Goal: Task Accomplishment & Management: Complete application form

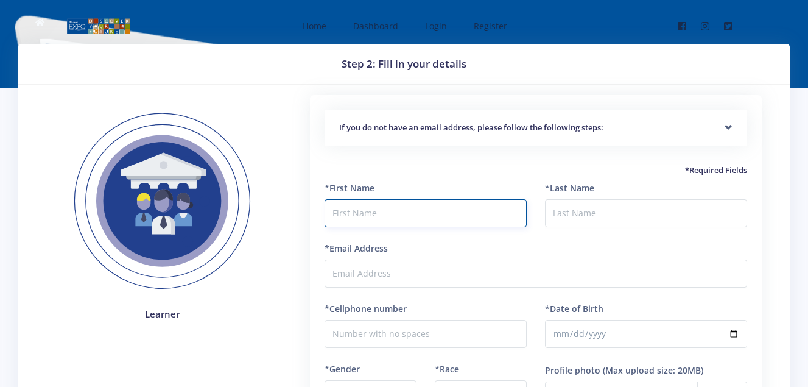
click at [347, 216] on input "text" at bounding box center [426, 213] width 202 height 28
type input "s"
type input "Shawn"
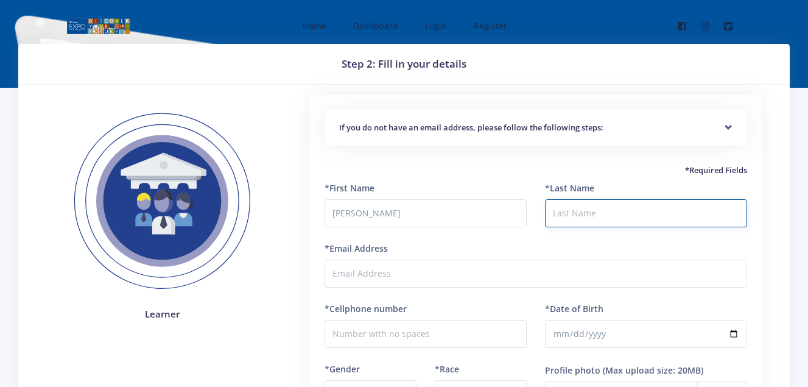
click at [585, 216] on input "*Last Name" at bounding box center [646, 213] width 202 height 28
type input "Nyashadzaishe"
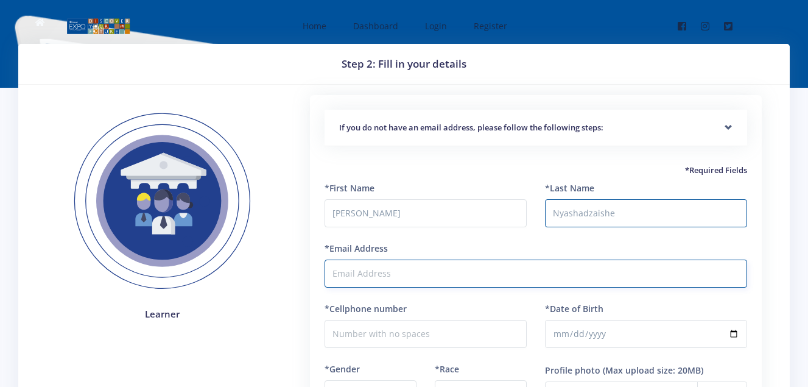
click at [549, 275] on input "*Email Address" at bounding box center [536, 273] width 423 height 28
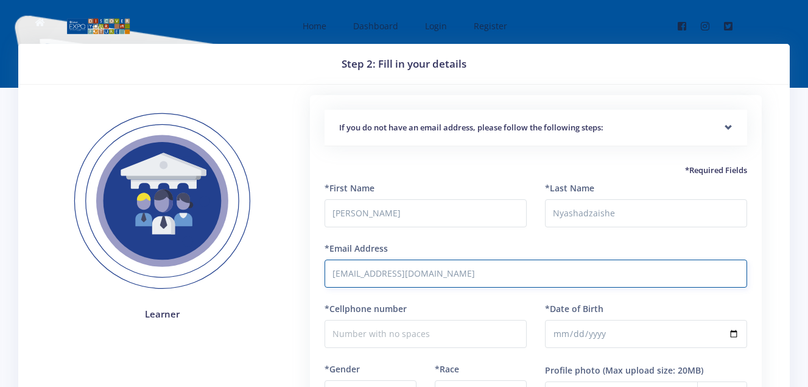
type input "[EMAIL_ADDRESS][DOMAIN_NAME]"
click at [564, 331] on input "*Date of Birth" at bounding box center [646, 334] width 202 height 28
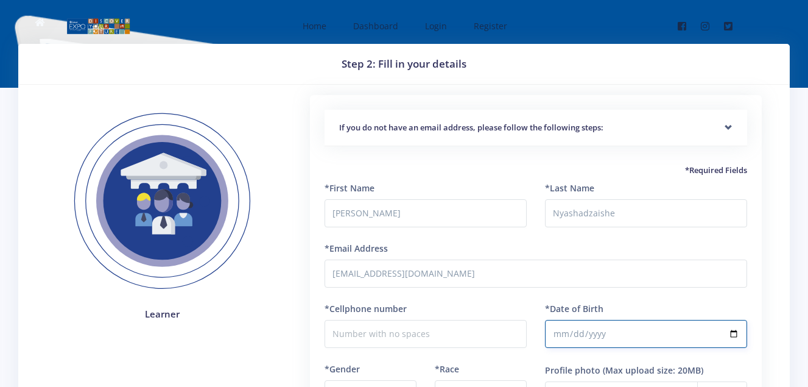
click at [574, 330] on input "*Date of Birth" at bounding box center [646, 334] width 202 height 28
click at [590, 331] on input "*Date of Birth" at bounding box center [646, 334] width 202 height 28
type input "2012-02-09"
click at [571, 331] on input "2012-02-09" at bounding box center [646, 334] width 202 height 28
click at [737, 331] on input "*Date of Birth" at bounding box center [646, 334] width 202 height 28
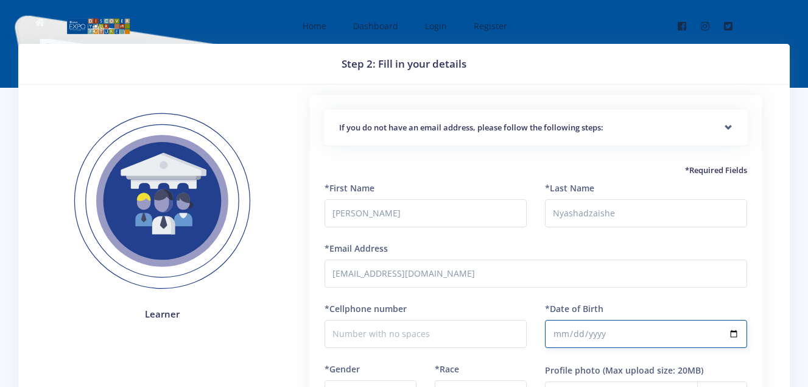
click at [735, 332] on input "*Date of Birth" at bounding box center [646, 334] width 202 height 28
type input "2018-08-23"
click at [558, 329] on input "2018-08-23" at bounding box center [646, 334] width 202 height 28
click at [737, 331] on input "2018-12-23" at bounding box center [646, 334] width 202 height 28
click at [571, 331] on input "2018-12-23" at bounding box center [646, 334] width 202 height 28
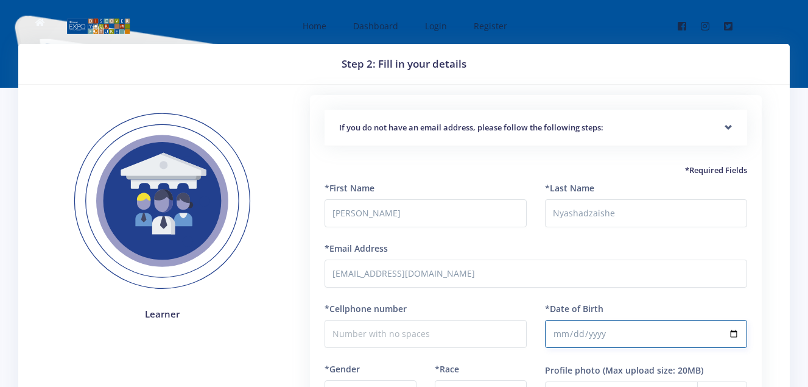
type input "2018-12-29"
click at [621, 328] on input "2018-12-29" at bounding box center [646, 334] width 202 height 28
type input "2012-12-29"
click at [729, 329] on input "2012-12-29" at bounding box center [646, 334] width 202 height 28
click at [471, 331] on input "*Cellphone number" at bounding box center [426, 334] width 202 height 28
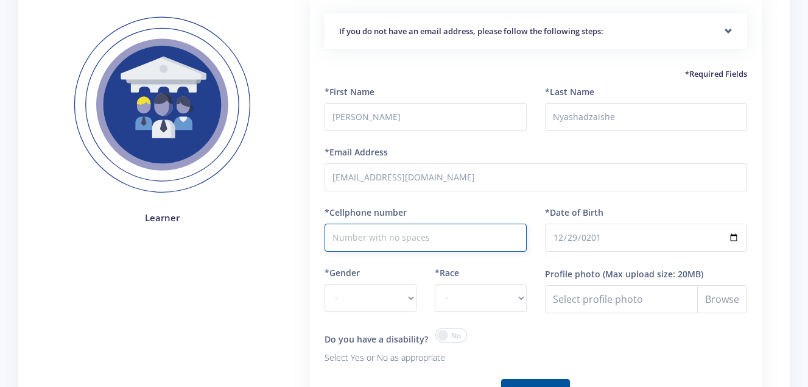
scroll to position [194, 0]
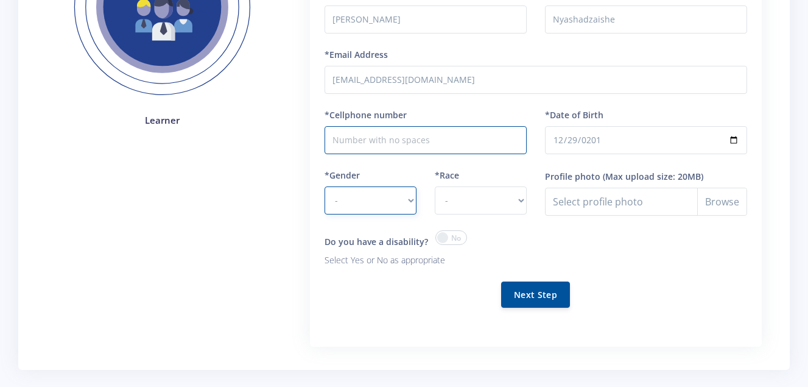
click at [393, 195] on select "- Male Female" at bounding box center [371, 200] width 92 height 28
select select "M"
click at [325, 186] on select "- Male Female" at bounding box center [371, 200] width 92 height 28
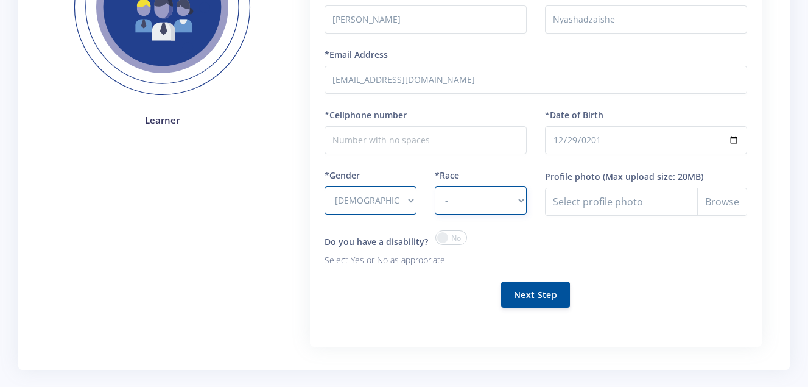
click at [454, 192] on select "- African Asian Coloured Indian White Other" at bounding box center [481, 200] width 92 height 28
select select "African"
click at [435, 186] on select "- African Asian Coloured Indian White Other" at bounding box center [481, 200] width 92 height 28
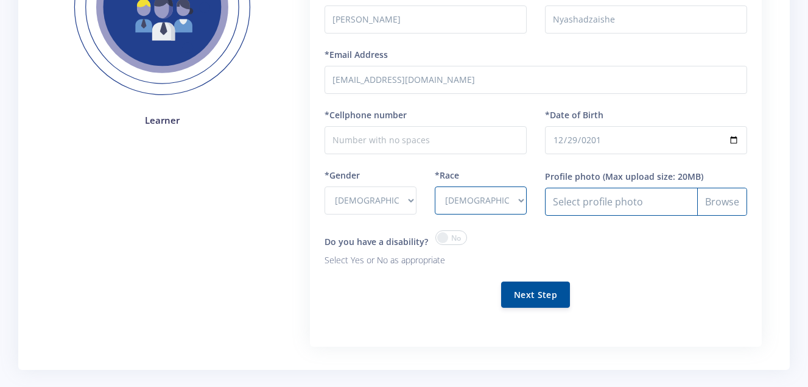
click at [567, 202] on input "Profile photo" at bounding box center [646, 202] width 202 height 28
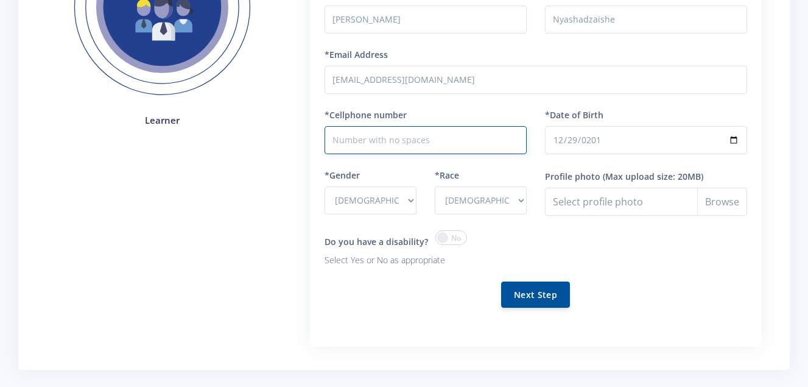
click at [460, 137] on input "*Cellphone number" at bounding box center [426, 140] width 202 height 28
type input "0816435630"
click at [513, 296] on button "Next Step" at bounding box center [535, 294] width 69 height 26
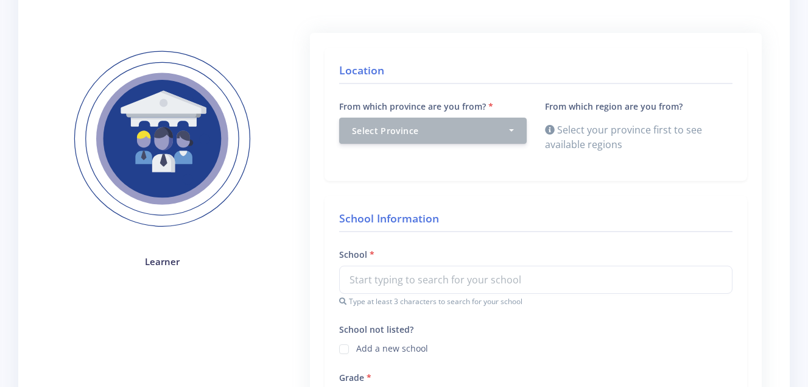
scroll to position [187, 0]
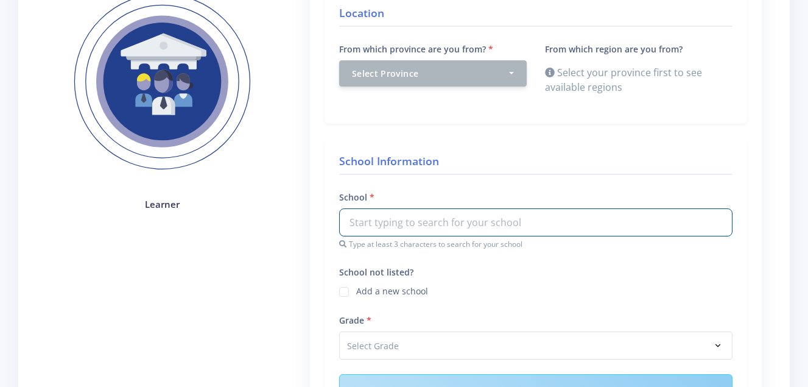
drag, startPoint x: 656, startPoint y: 228, endPoint x: 636, endPoint y: 314, distance: 88.2
click at [636, 314] on div "Grade Select Grade Grade 4 Grade 5 Grade 6" at bounding box center [535, 335] width 393 height 47
click at [625, 222] on input "text" at bounding box center [535, 222] width 393 height 28
type input "d"
type input "Dalpark learning Academy"
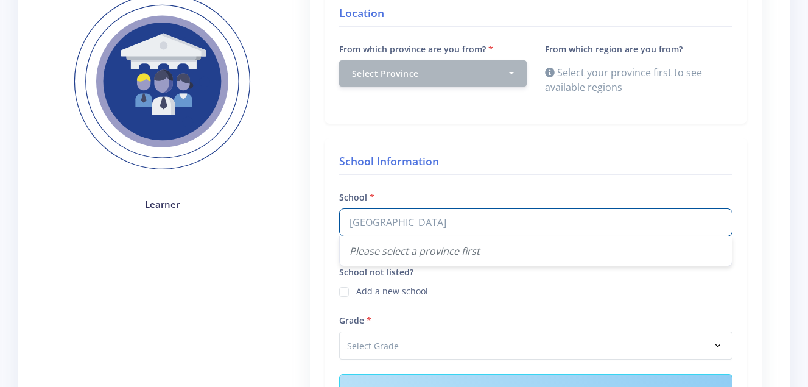
click at [598, 153] on h4 "School Information" at bounding box center [535, 164] width 393 height 22
click at [529, 162] on h4 "School Information" at bounding box center [535, 164] width 393 height 22
click at [426, 163] on h4 "School Information" at bounding box center [535, 164] width 393 height 22
click at [412, 153] on h4 "School Information" at bounding box center [535, 164] width 393 height 22
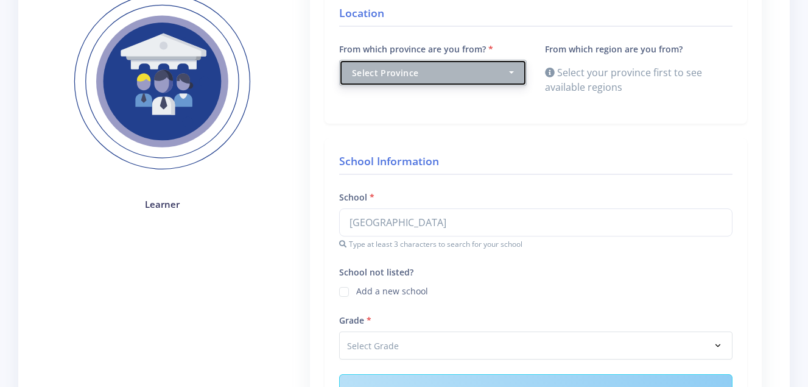
click at [429, 75] on div "Select Province" at bounding box center [429, 72] width 155 height 13
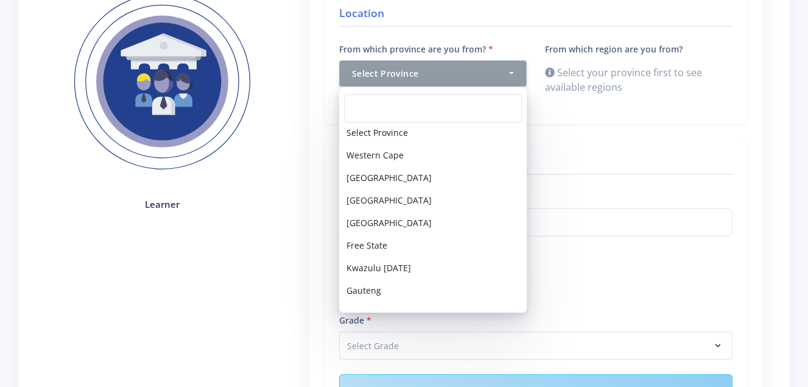
scroll to position [0, 0]
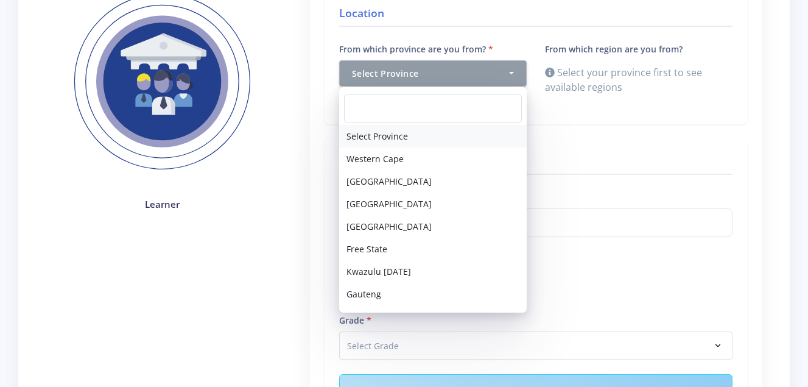
click at [496, 132] on link "Select Province" at bounding box center [433, 136] width 188 height 23
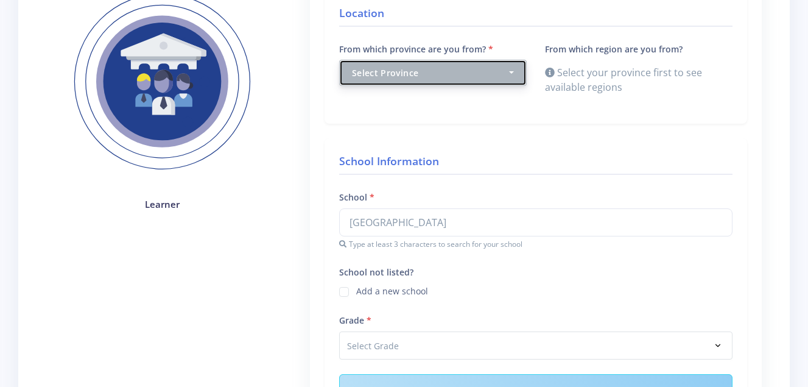
click at [491, 75] on div "Select Province" at bounding box center [429, 72] width 155 height 13
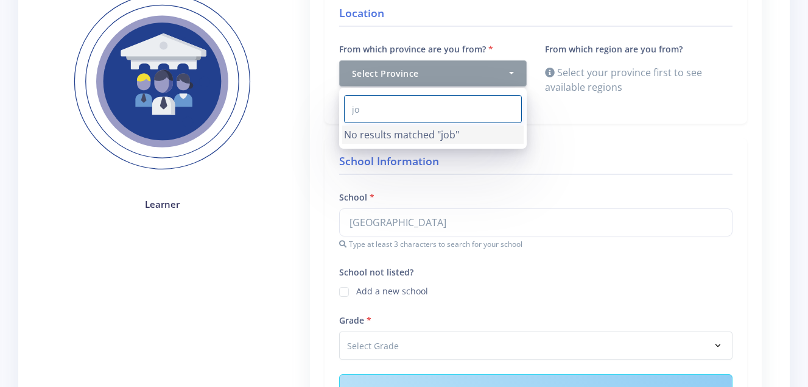
type input "j"
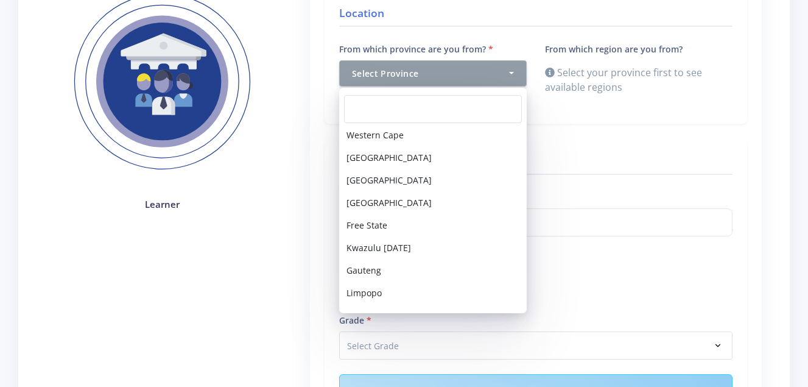
scroll to position [43, 0]
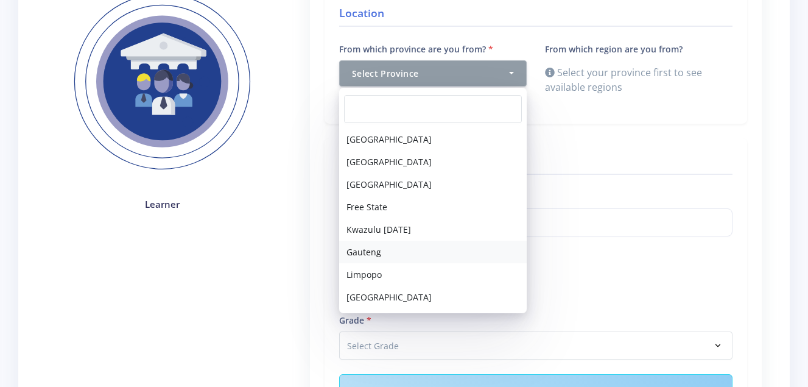
click at [474, 252] on link "Gauteng" at bounding box center [433, 252] width 188 height 23
select select "7"
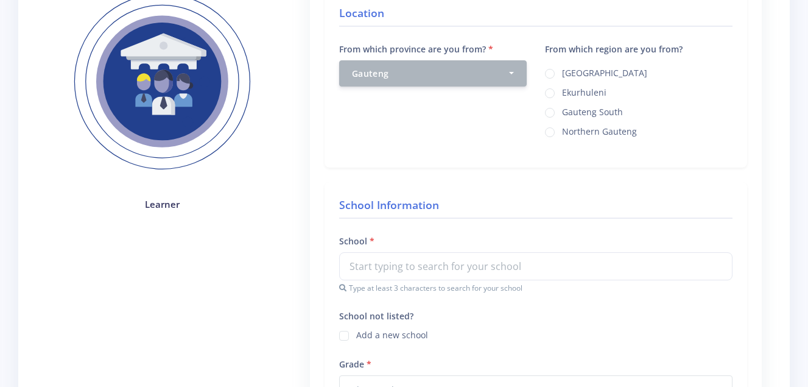
click at [562, 90] on label "Ekurhuleni" at bounding box center [584, 91] width 44 height 10
click at [562, 90] on input "Ekurhuleni" at bounding box center [566, 89] width 8 height 8
radio input "true"
click at [515, 118] on div "From which province are you from? Select Province Western Cape Eastern Cape Nor…" at bounding box center [433, 96] width 206 height 111
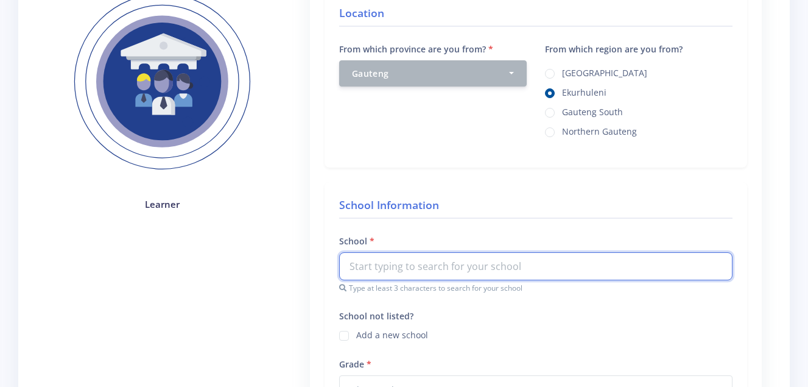
click at [572, 264] on input "text" at bounding box center [535, 266] width 393 height 28
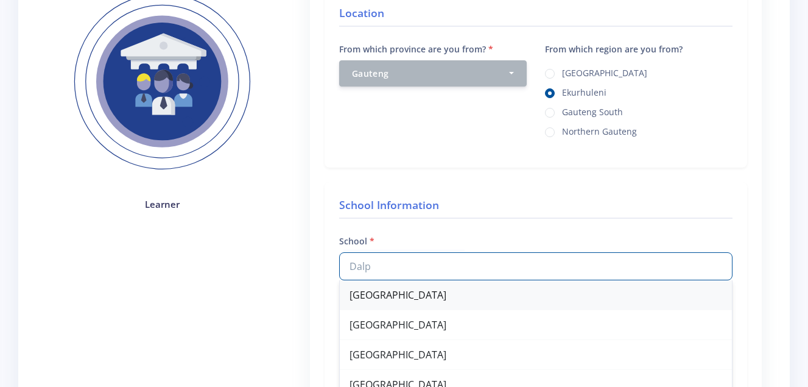
click at [567, 292] on div "Dalpark Learning Academy" at bounding box center [536, 295] width 392 height 30
type input "Dalpark Learning Academy"
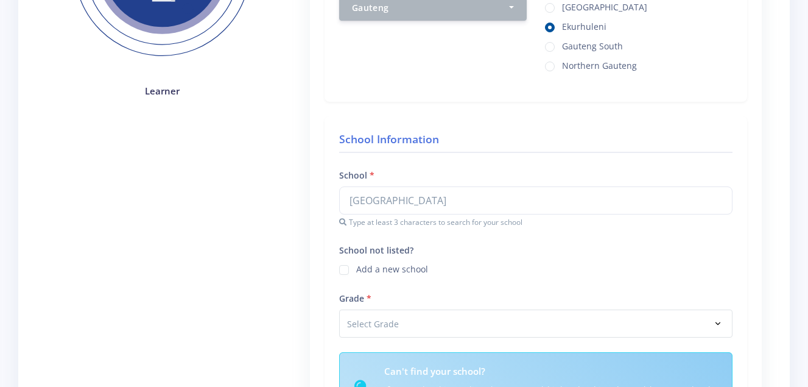
scroll to position [325, 0]
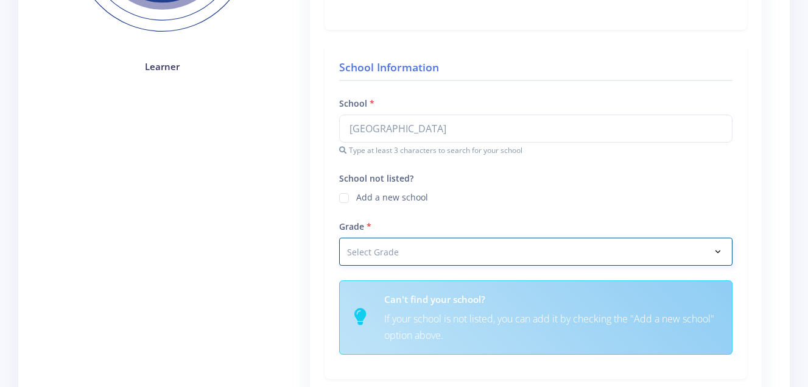
click at [641, 243] on select "Select Grade Grade 4 Grade 5 Grade 6 Grade 7" at bounding box center [535, 251] width 393 height 28
select select "Grade 7"
click at [339, 237] on select "Select Grade Grade 4 Grade 5 Grade 6 Grade 7" at bounding box center [535, 251] width 393 height 28
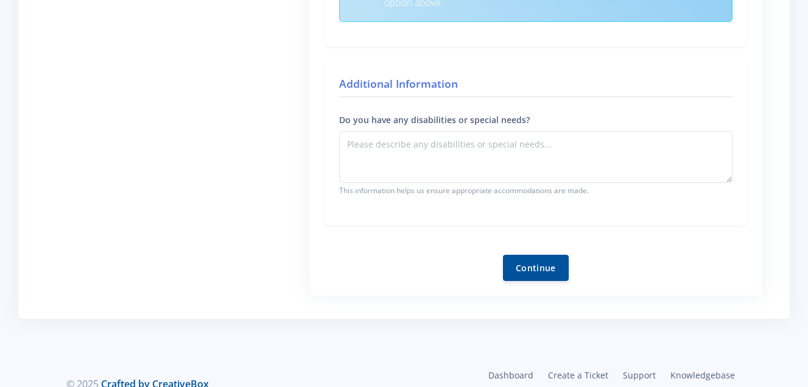
scroll to position [683, 0]
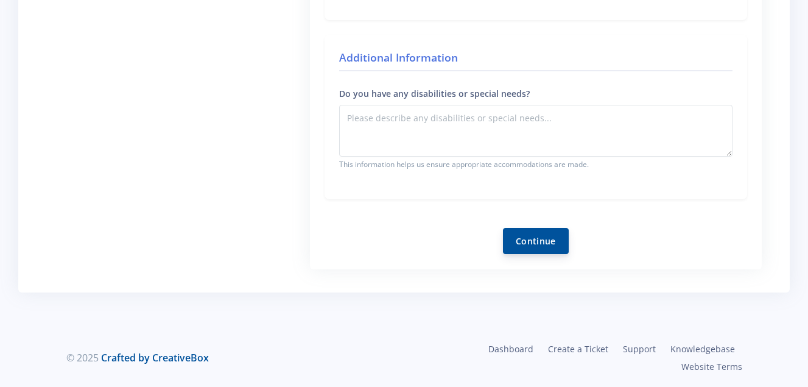
click at [552, 230] on button "Continue" at bounding box center [536, 241] width 66 height 26
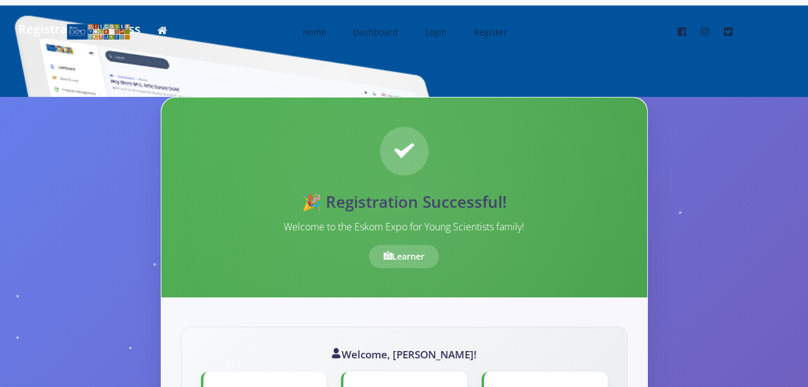
click at [432, 141] on div "🎉 Registration Successful! Welcome to the Eskom Expo for Young Scientists famil…" at bounding box center [404, 197] width 486 height 200
click at [412, 259] on div "Learner" at bounding box center [404, 256] width 70 height 23
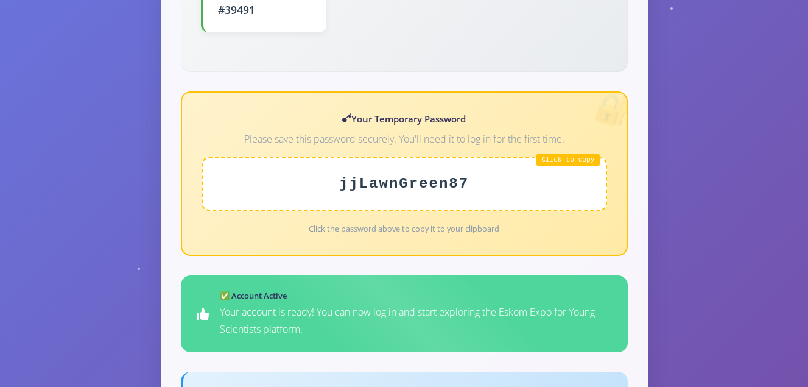
scroll to position [527, 0]
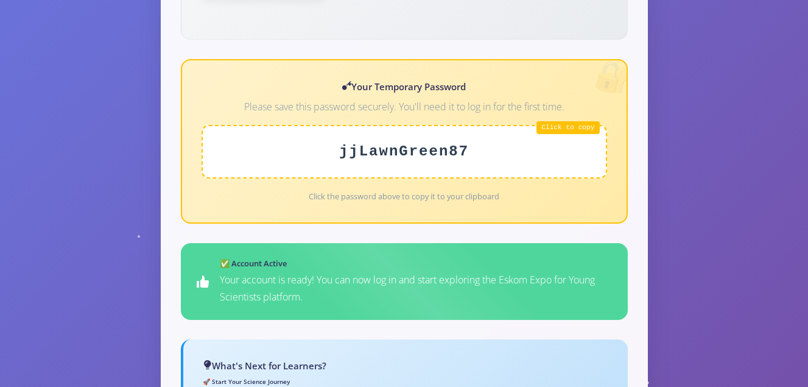
click at [409, 191] on small "Click the password above to copy it to your clipboard" at bounding box center [404, 196] width 191 height 11
